Goal: Task Accomplishment & Management: Manage account settings

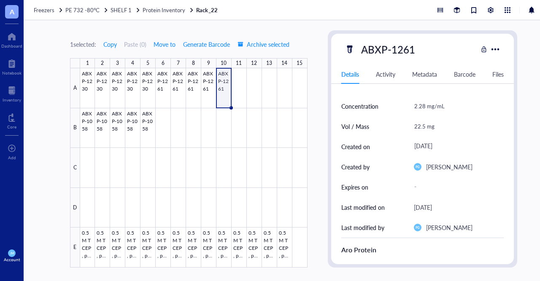
scroll to position [49, 0]
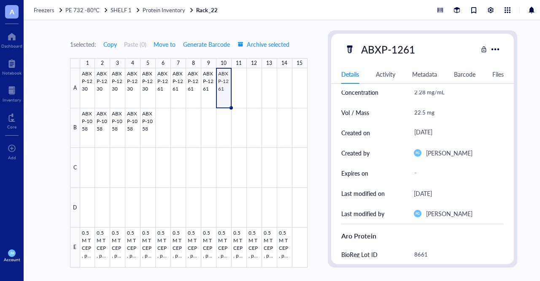
click at [383, 75] on div "Activity" at bounding box center [385, 74] width 19 height 9
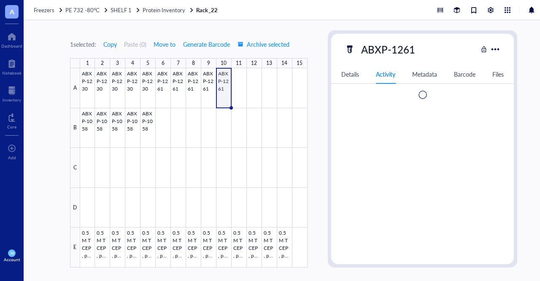
scroll to position [0, 0]
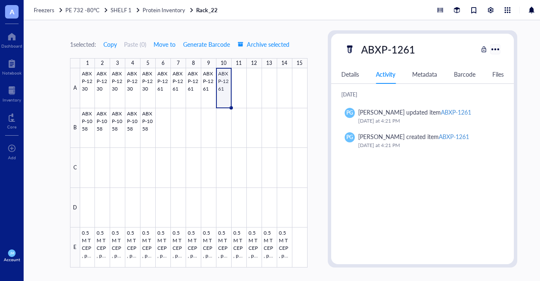
click at [498, 46] on div at bounding box center [495, 49] width 12 height 12
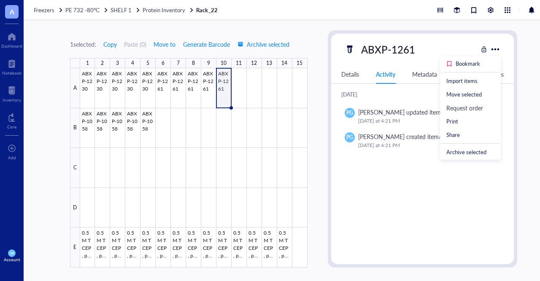
click at [523, 142] on div "1 selected: Copy Paste ( 0 ) Move to Generate Barcode Archive selected 1 2 3 4 …" at bounding box center [294, 150] width 540 height 261
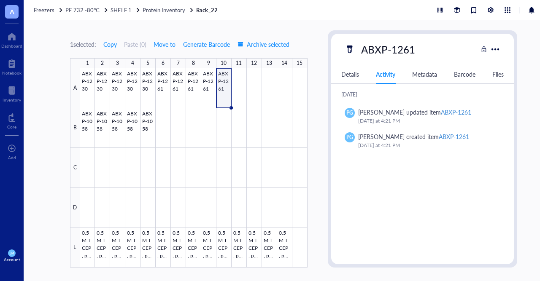
click at [420, 74] on div "Metadata" at bounding box center [424, 74] width 25 height 9
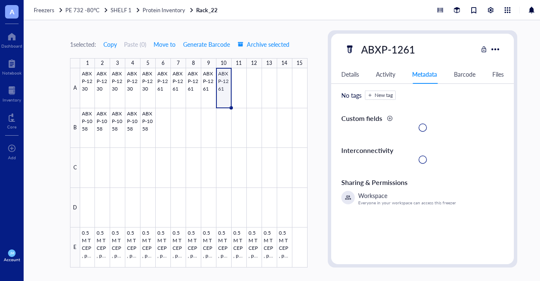
click at [461, 74] on div "Barcode" at bounding box center [465, 74] width 22 height 9
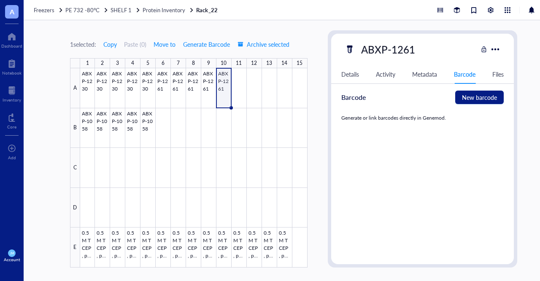
click at [495, 72] on div "Files" at bounding box center [497, 74] width 11 height 9
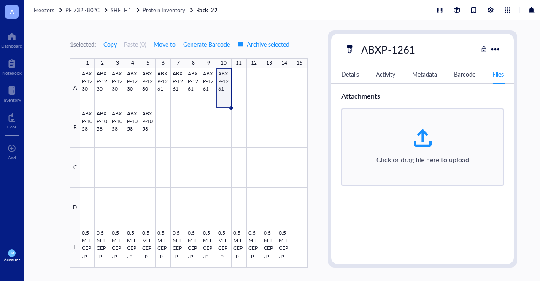
click at [356, 74] on div "Details" at bounding box center [350, 74] width 18 height 9
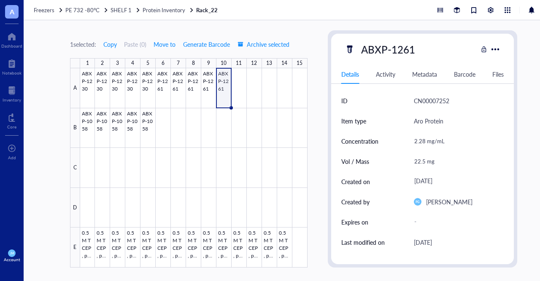
click at [429, 162] on div "22.5 mg" at bounding box center [455, 162] width 90 height 18
type input "20mg"
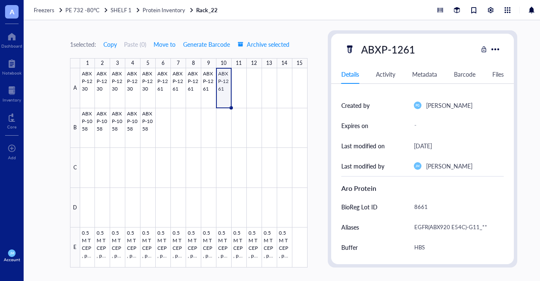
scroll to position [98, 0]
click at [286, 244] on div at bounding box center [193, 167] width 227 height 199
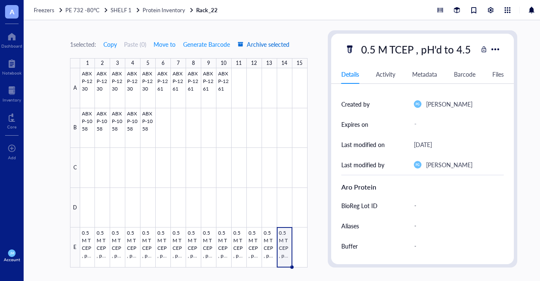
click at [269, 44] on span "Archive selected" at bounding box center [263, 44] width 52 height 7
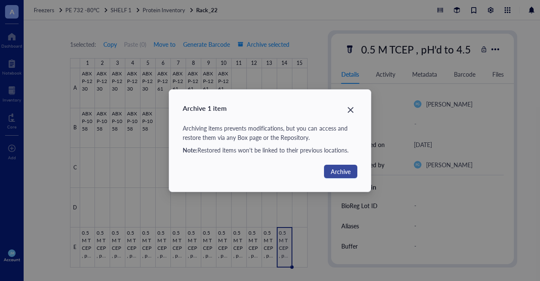
click at [332, 170] on span "Archive" at bounding box center [341, 171] width 20 height 9
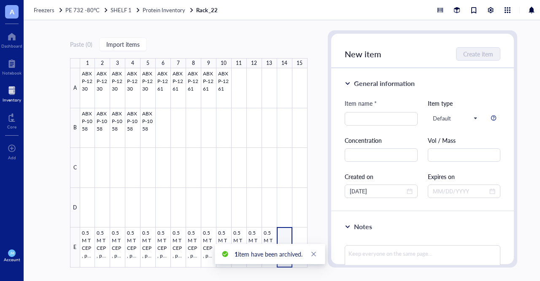
click at [16, 95] on div at bounding box center [12, 90] width 19 height 13
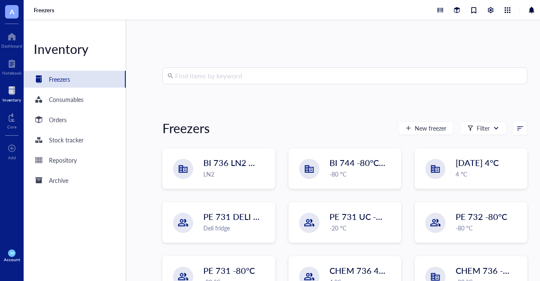
click at [238, 81] on input "search" at bounding box center [348, 76] width 347 height 16
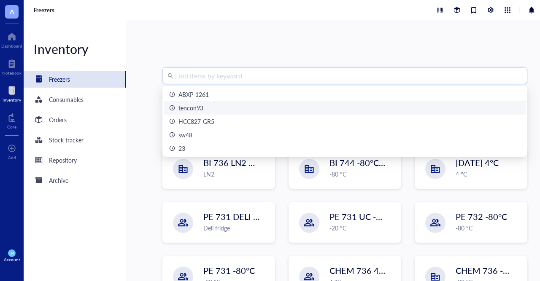
click at [206, 108] on div "tencon93" at bounding box center [344, 107] width 351 height 9
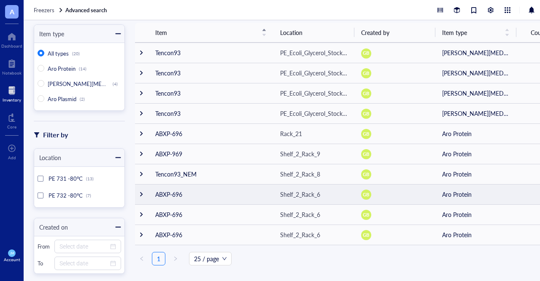
scroll to position [54, 0]
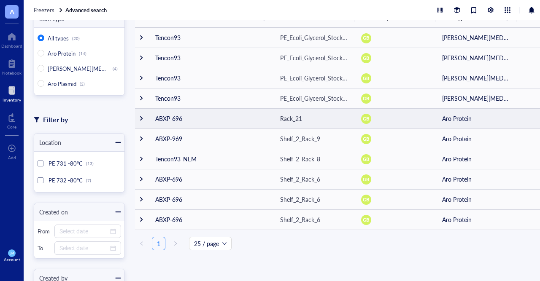
click at [248, 124] on td "ABXP-696" at bounding box center [210, 118] width 125 height 20
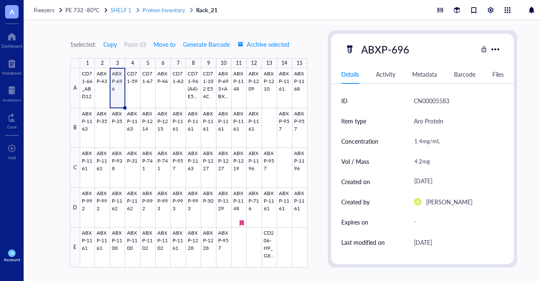
click at [169, 13] on span "Protein Inventory" at bounding box center [164, 10] width 43 height 8
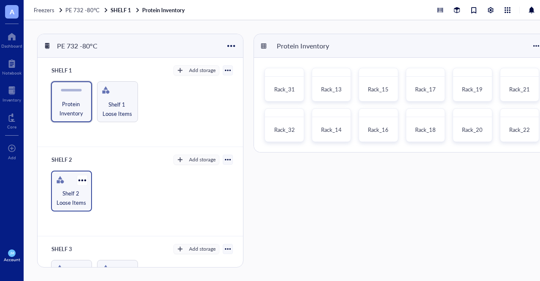
click at [86, 197] on span "Shelf 2 Loose Items" at bounding box center [71, 198] width 32 height 19
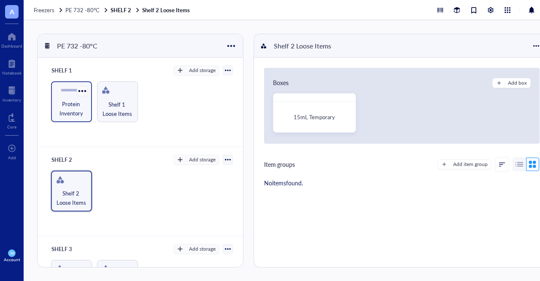
drag, startPoint x: 118, startPoint y: 107, endPoint x: 77, endPoint y: 86, distance: 45.3
click at [118, 108] on span "Shelf 1 Loose Items" at bounding box center [117, 109] width 33 height 19
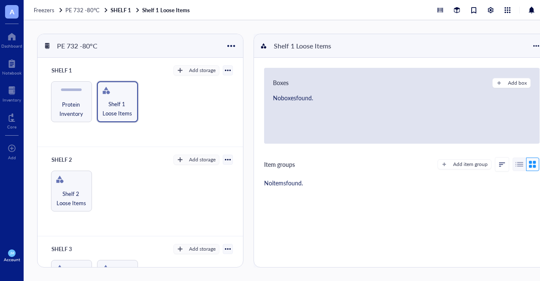
click at [85, 52] on div "PE 732 -80°C" at bounding box center [78, 46] width 51 height 14
click at [133, 69] on div "SHELF 1 Add storage" at bounding box center [140, 71] width 185 height 12
click at [117, 102] on span "Shelf 1 Loose Items" at bounding box center [117, 109] width 32 height 19
click at [81, 105] on span "Protein Inventory" at bounding box center [71, 109] width 32 height 19
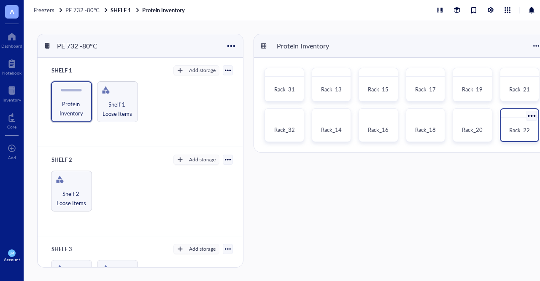
click at [512, 136] on div "Rack_22" at bounding box center [519, 130] width 31 height 19
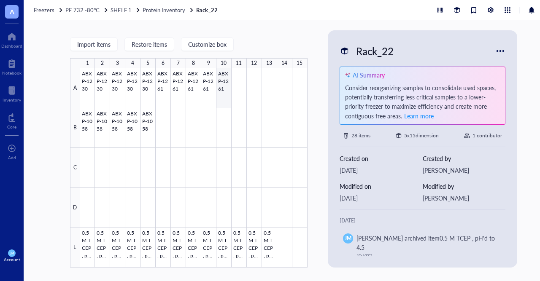
click at [222, 84] on div at bounding box center [193, 167] width 227 height 199
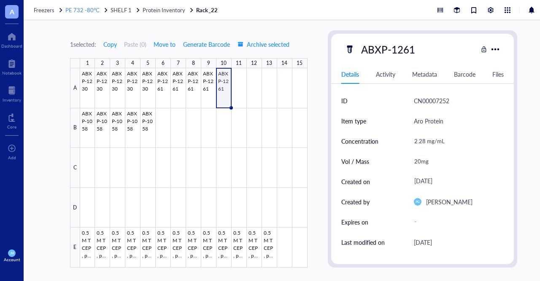
click at [84, 7] on div "Freezers PE 732 -80°C SHELF 1 Protein Inventory Rack_22" at bounding box center [294, 10] width 540 height 20
click at [84, 8] on span "PE 732 -80°C" at bounding box center [82, 10] width 34 height 8
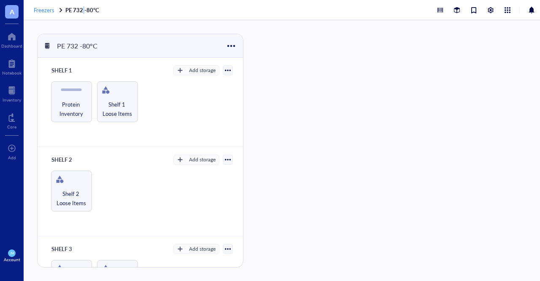
click at [52, 11] on span "Freezers" at bounding box center [44, 10] width 21 height 8
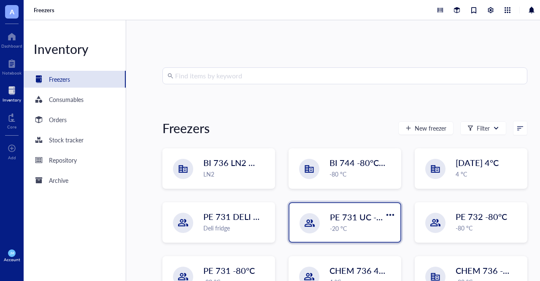
scroll to position [83, 0]
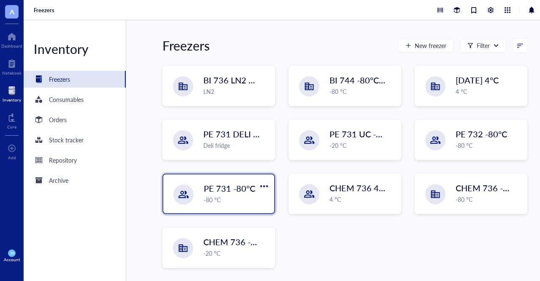
click at [240, 200] on div "-80 °C" at bounding box center [236, 199] width 65 height 9
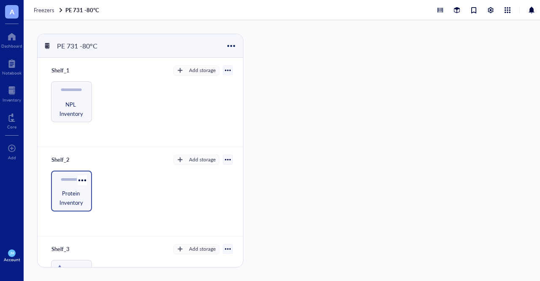
click at [79, 189] on span "Protein Inventory" at bounding box center [71, 198] width 32 height 19
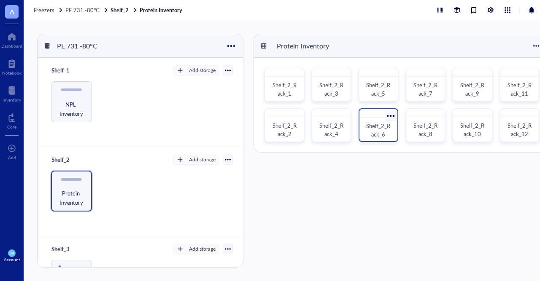
click at [388, 135] on div "Shelf_2_Rack_6" at bounding box center [378, 130] width 24 height 17
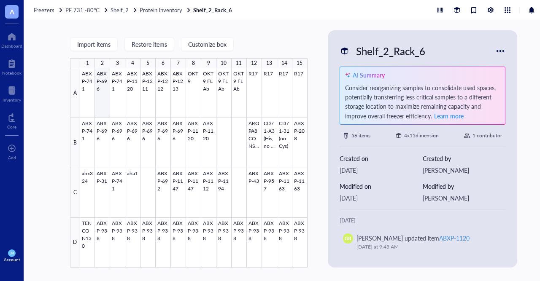
click at [101, 96] on div at bounding box center [193, 167] width 227 height 199
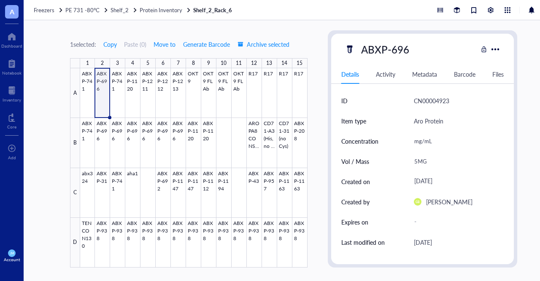
click at [419, 162] on div "5MG" at bounding box center [455, 162] width 90 height 18
type input "5"
type input "2.7MG"
